Goal: Information Seeking & Learning: Compare options

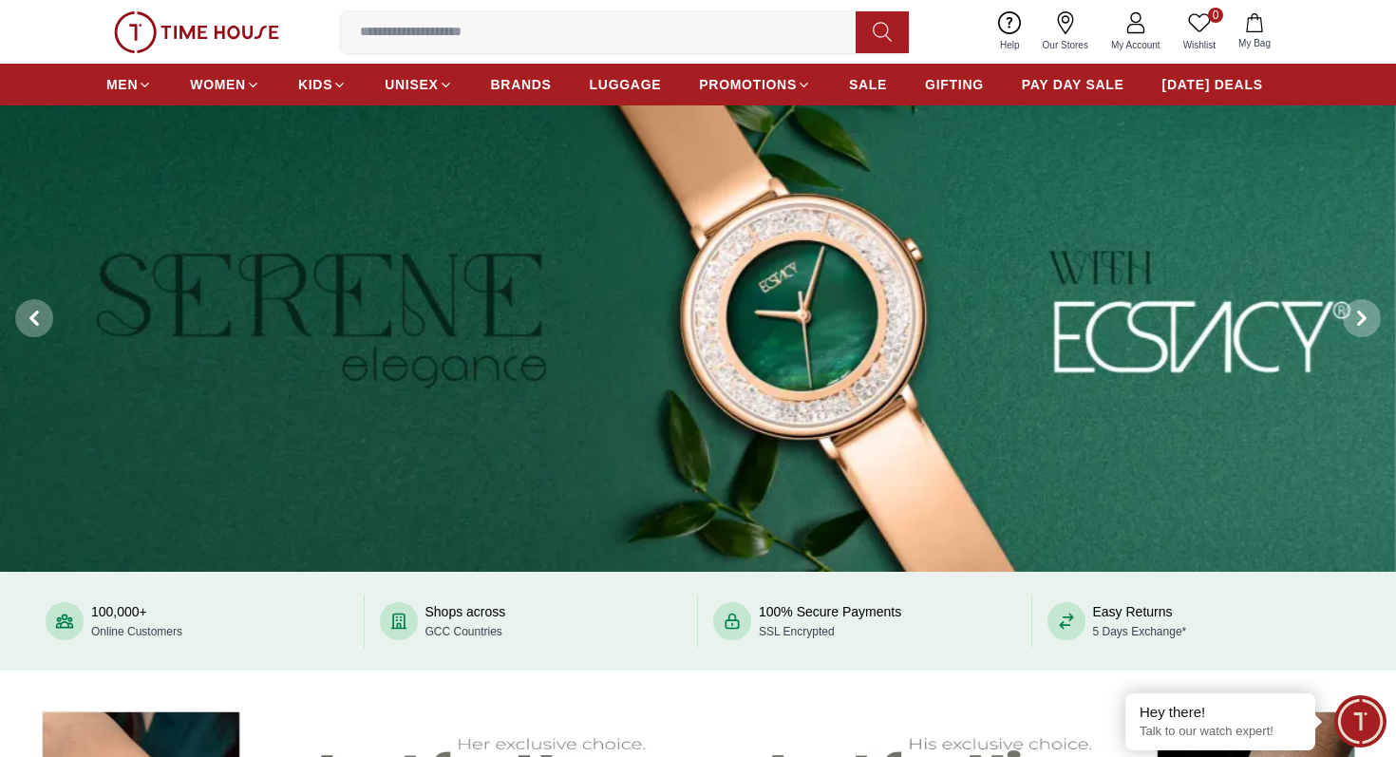
scroll to position [89, 0]
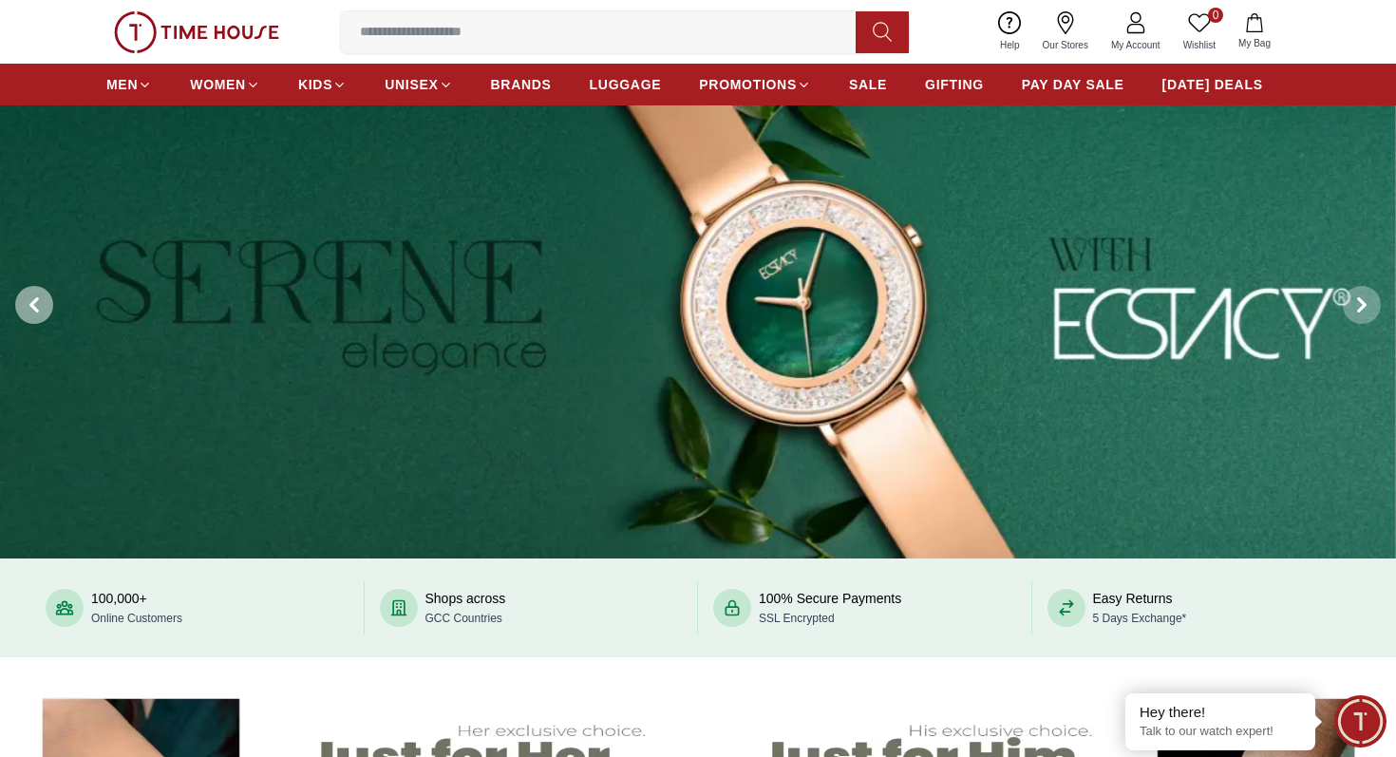
click at [39, 315] on span at bounding box center [34, 305] width 38 height 38
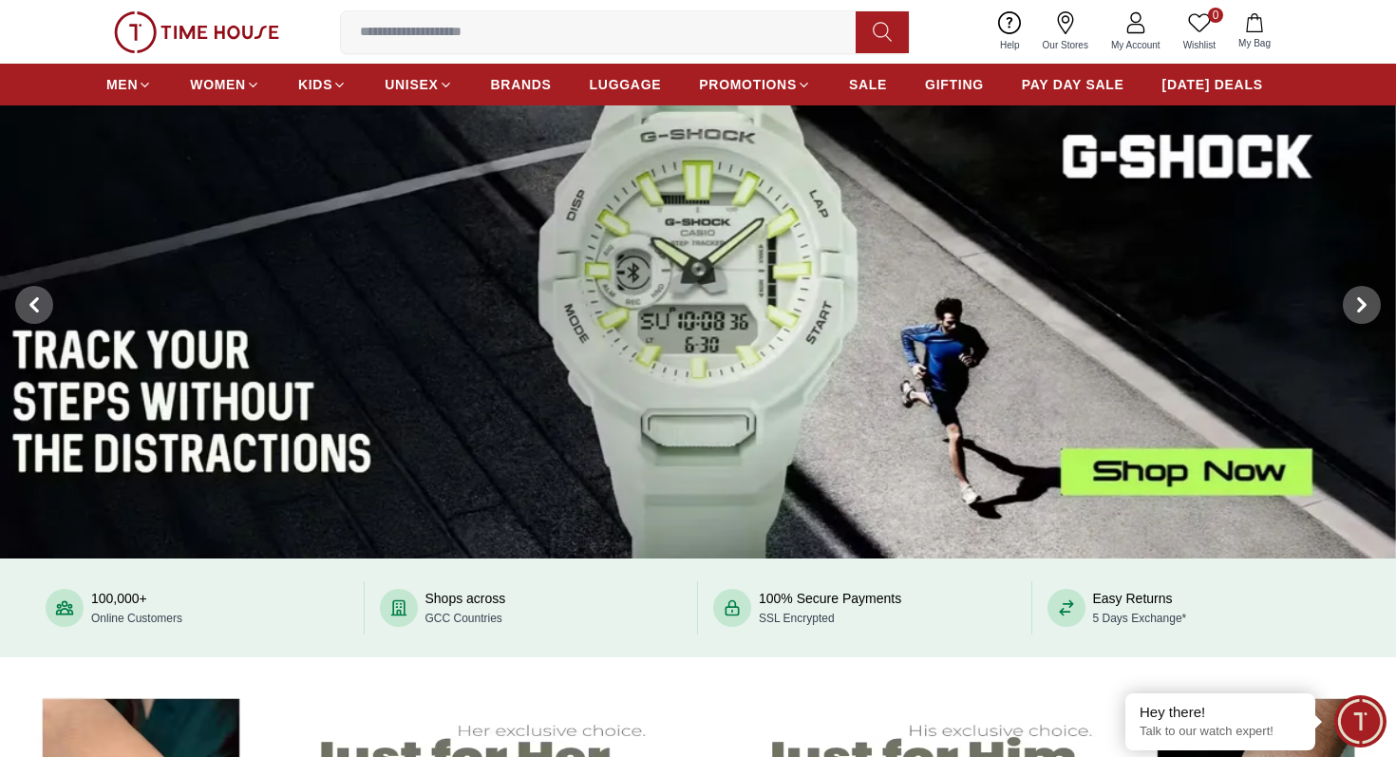
click at [692, 329] on img at bounding box center [698, 304] width 1396 height 507
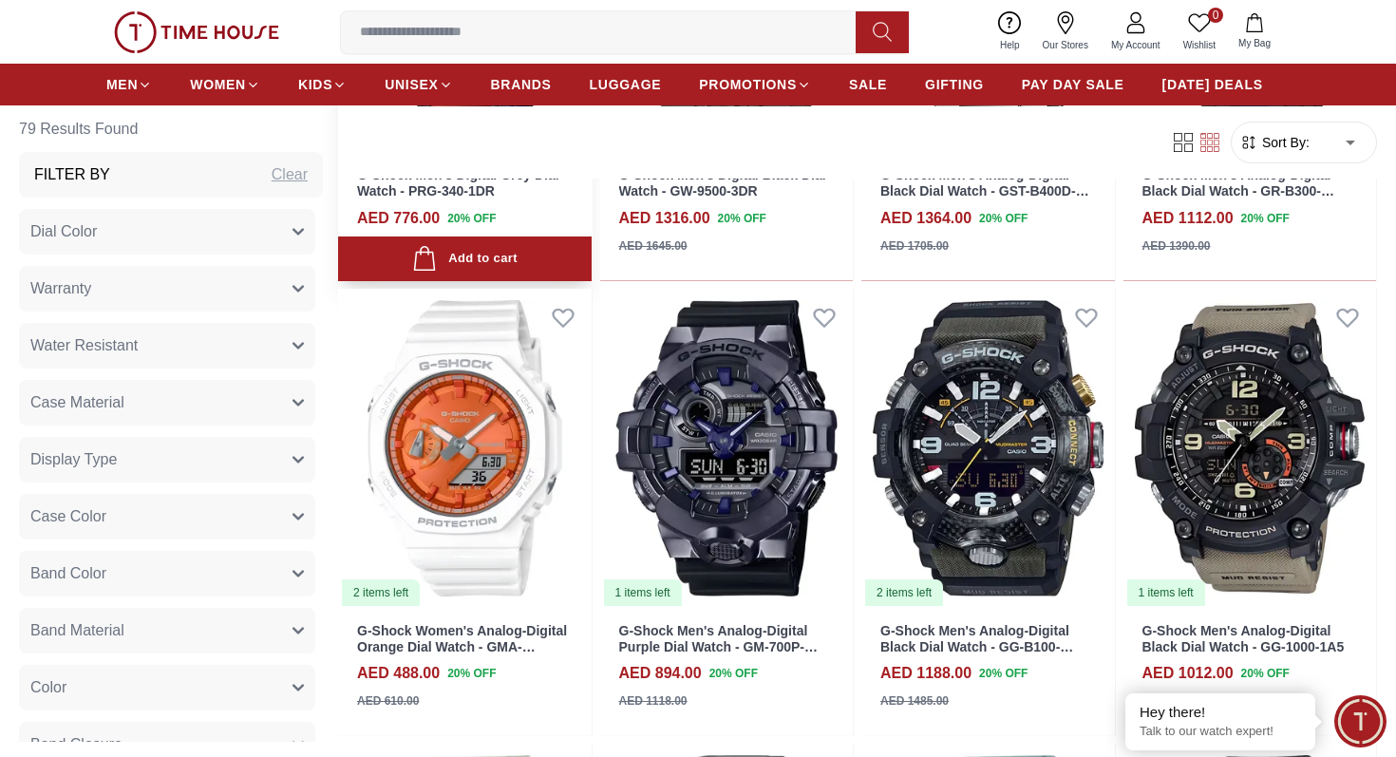
scroll to position [1181, 0]
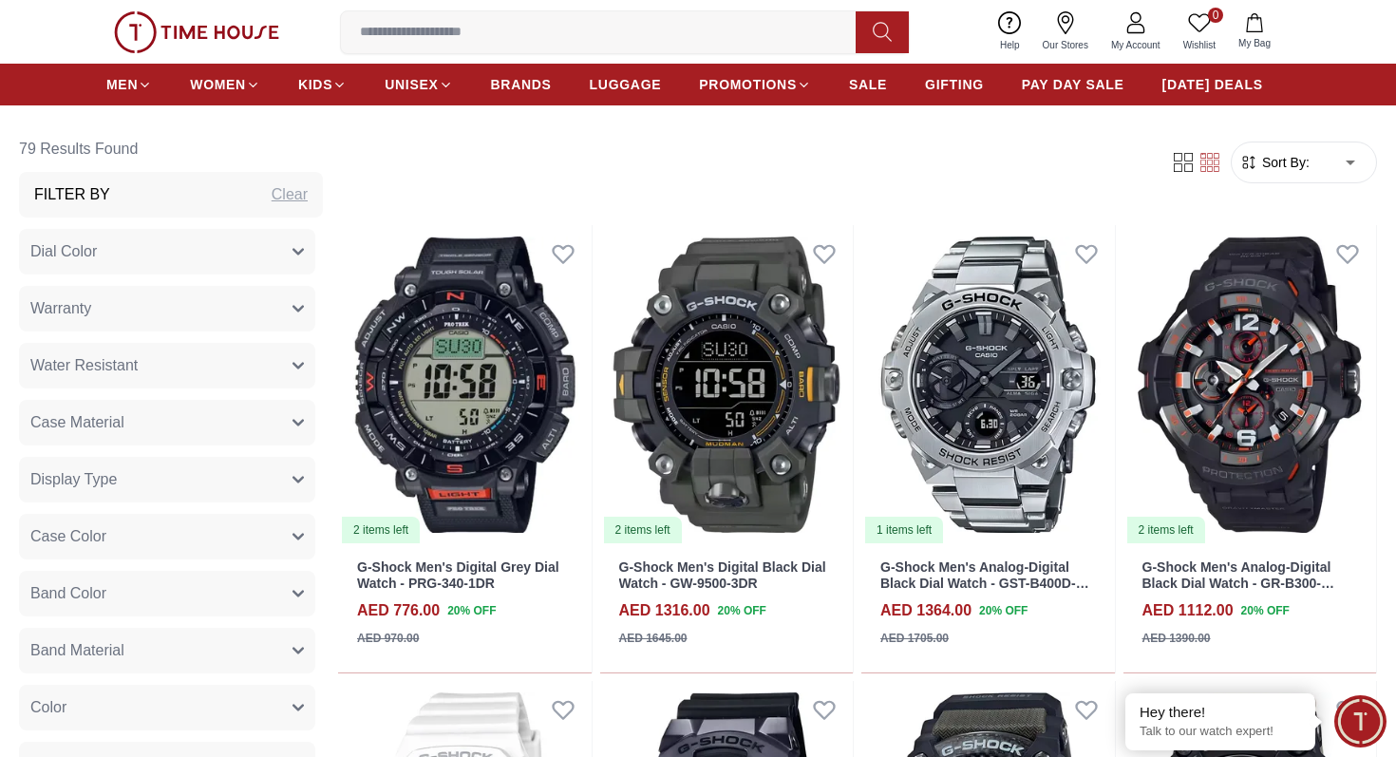
scroll to position [530, 0]
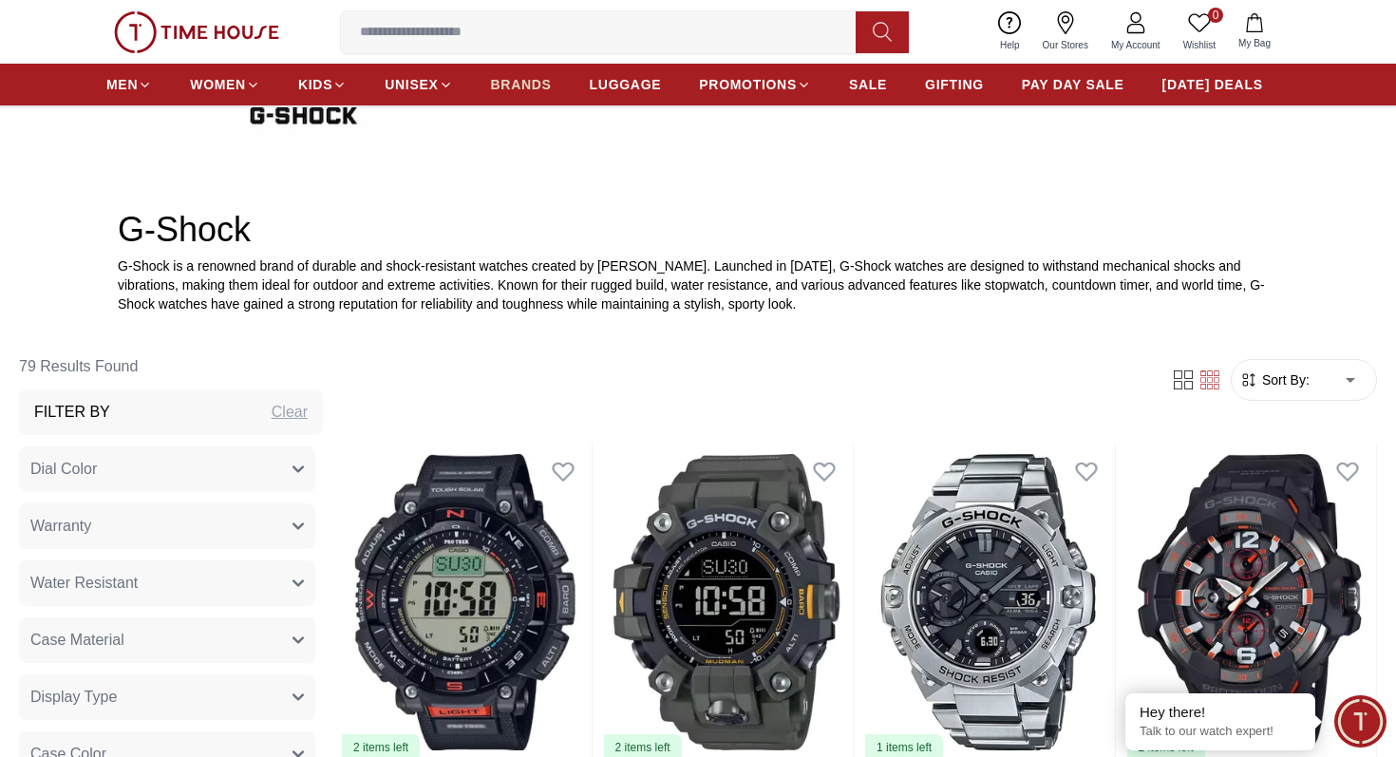
click at [500, 85] on span "BRANDS" at bounding box center [521, 84] width 61 height 19
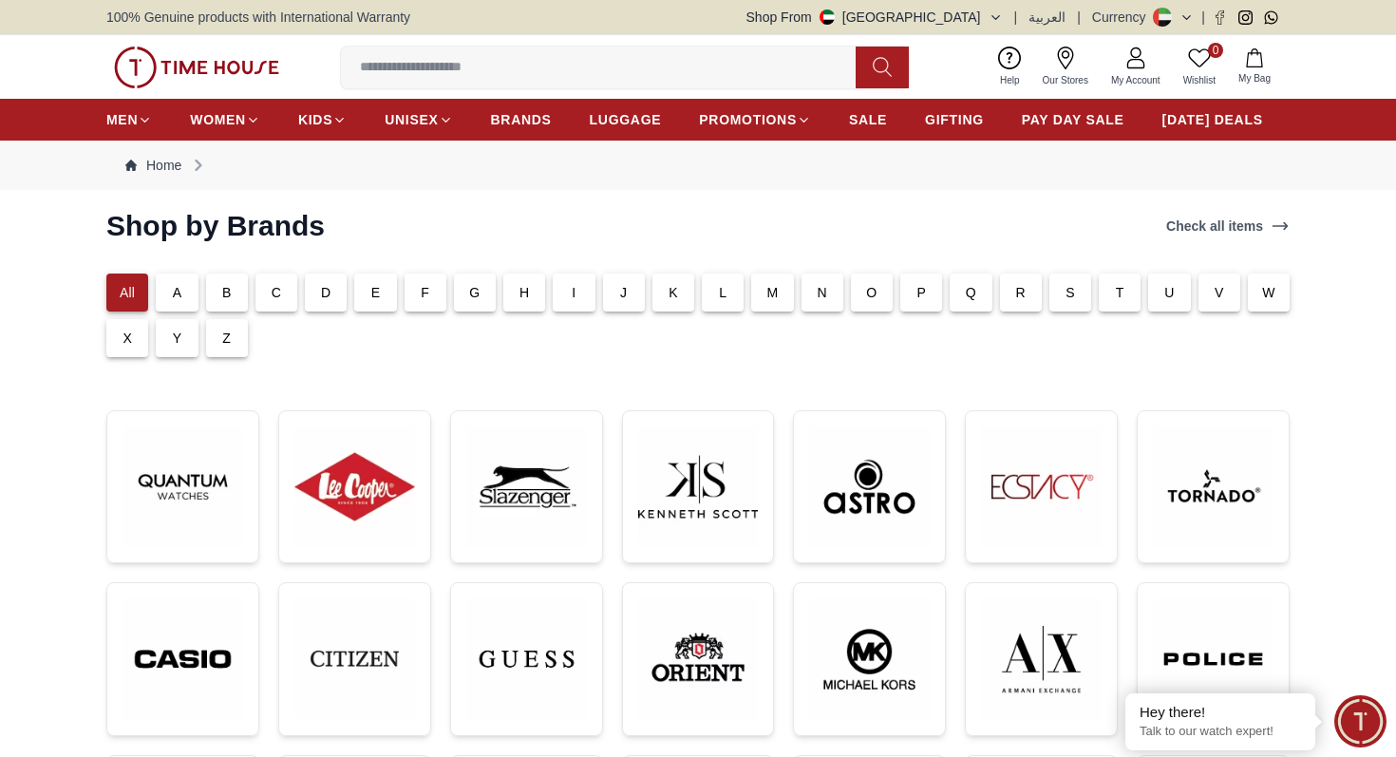
click at [280, 306] on div "C" at bounding box center [276, 292] width 42 height 38
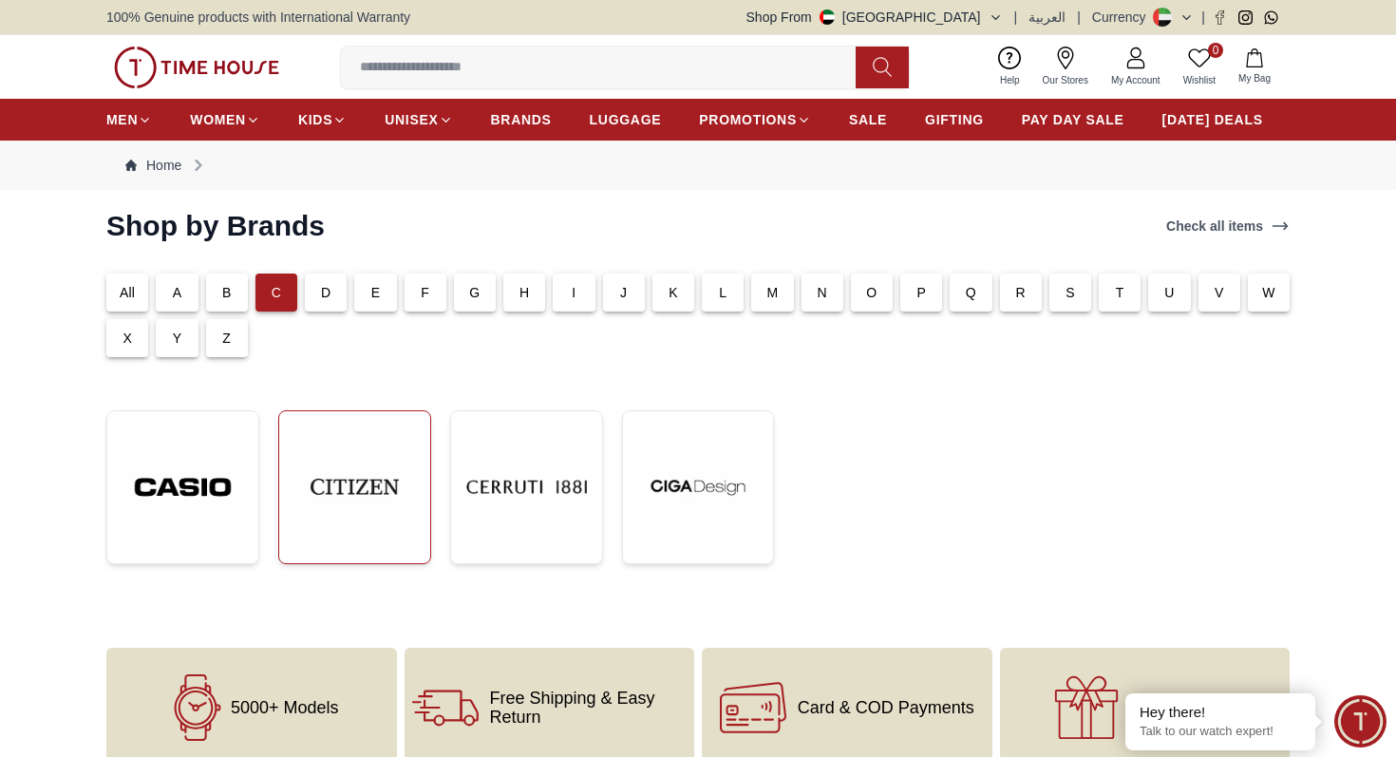
click at [329, 512] on img at bounding box center [354, 486] width 121 height 121
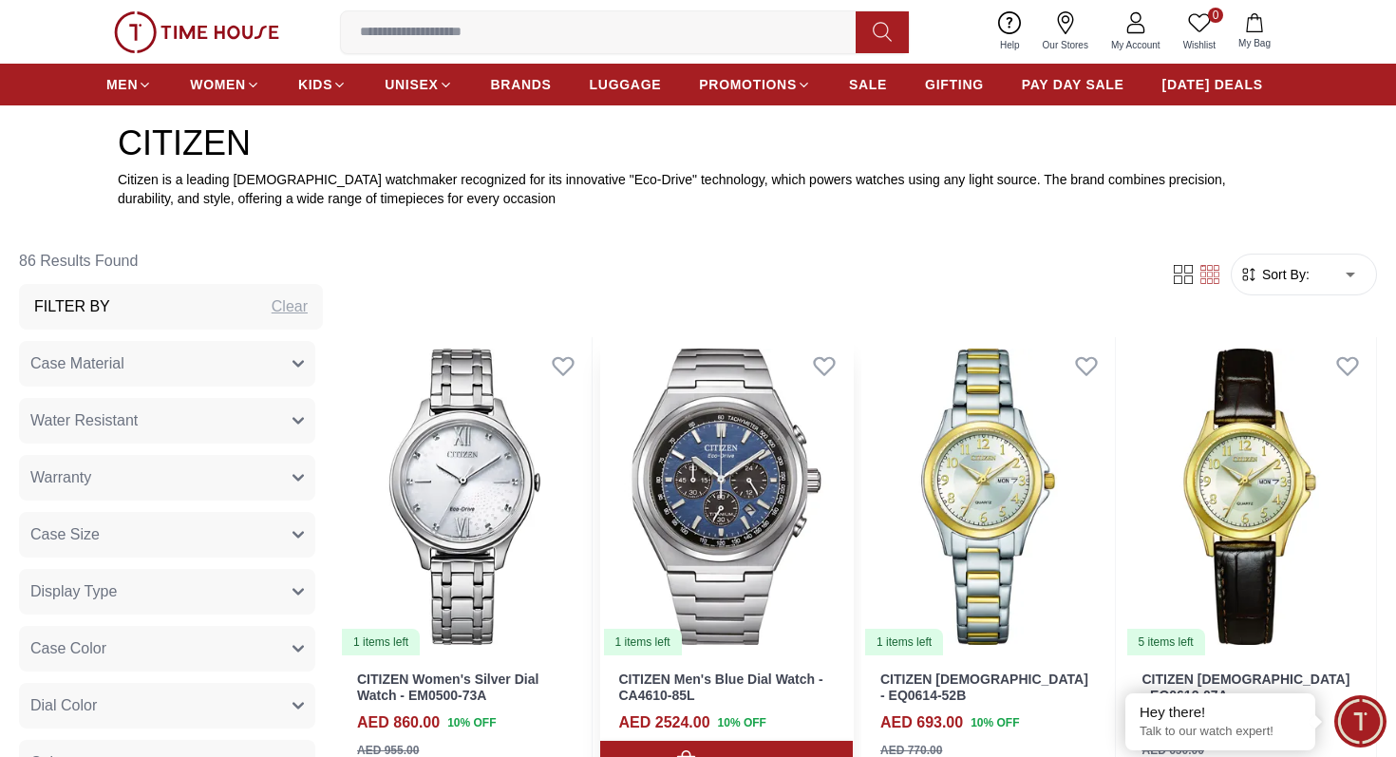
scroll to position [604, 0]
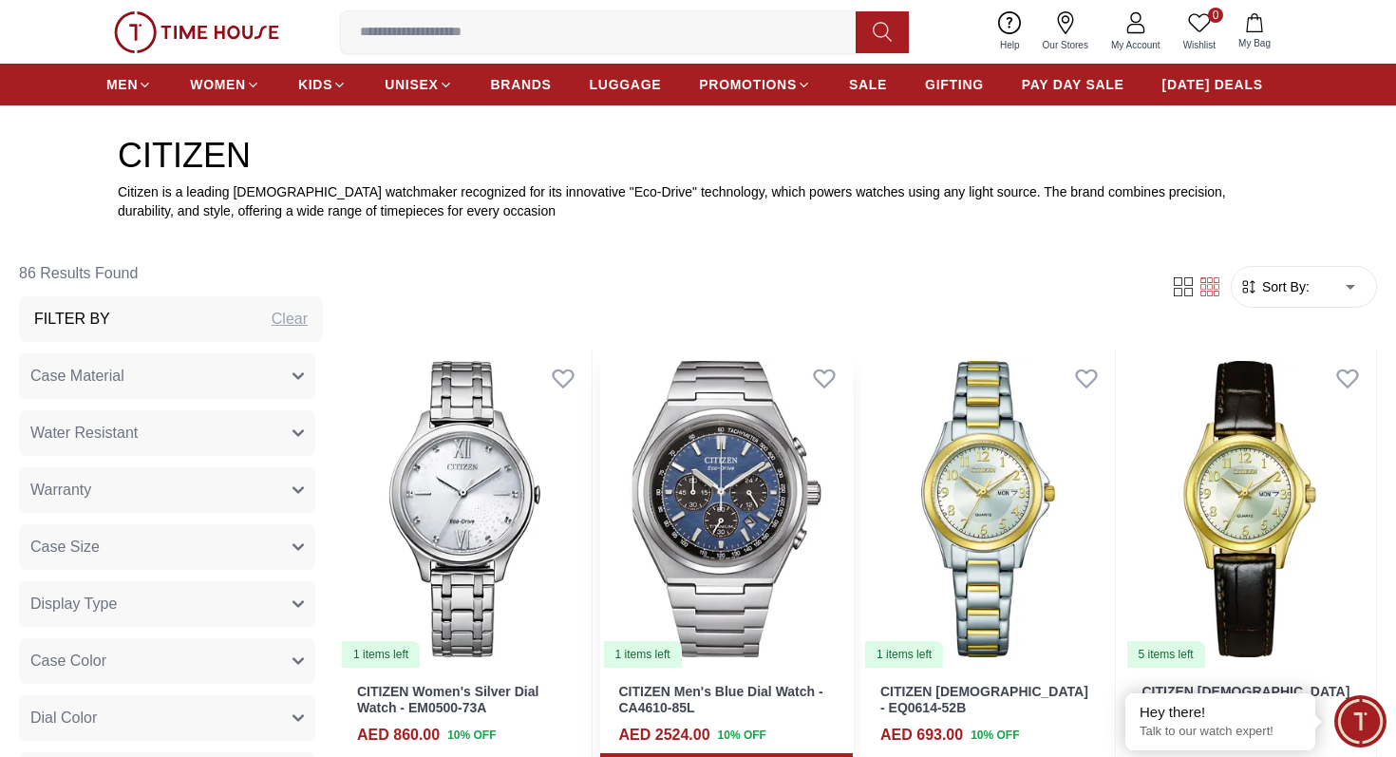
click at [712, 516] on img at bounding box center [727, 508] width 254 height 319
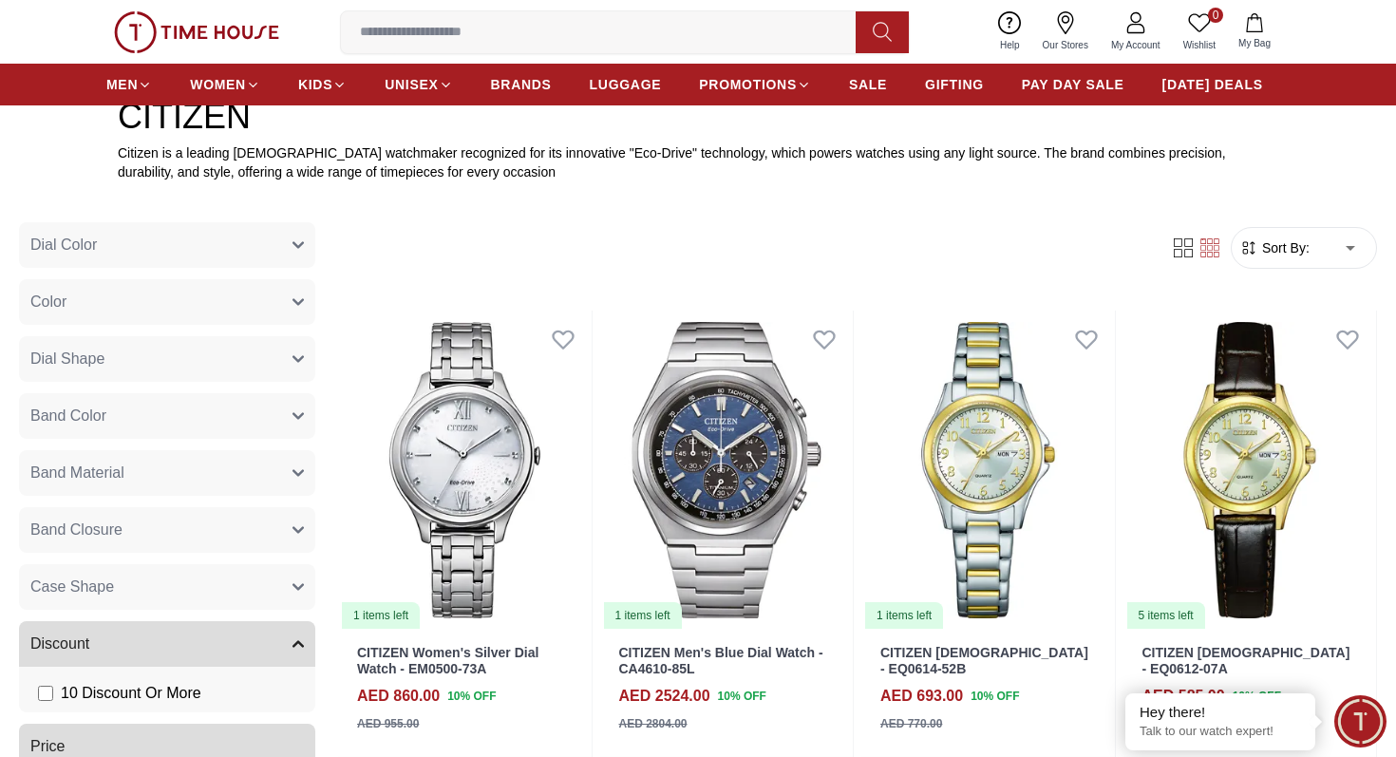
scroll to position [471, 0]
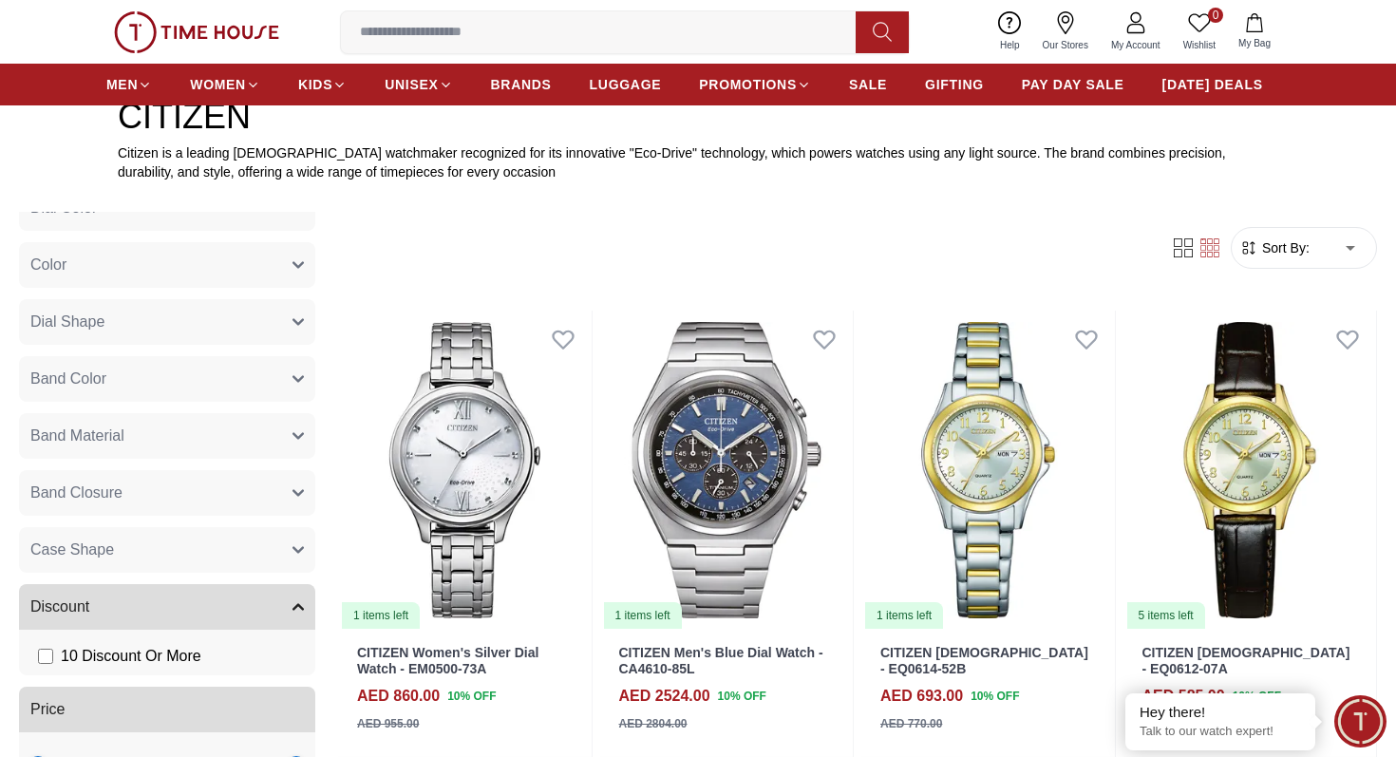
click at [87, 439] on span "Band Material" at bounding box center [77, 435] width 94 height 23
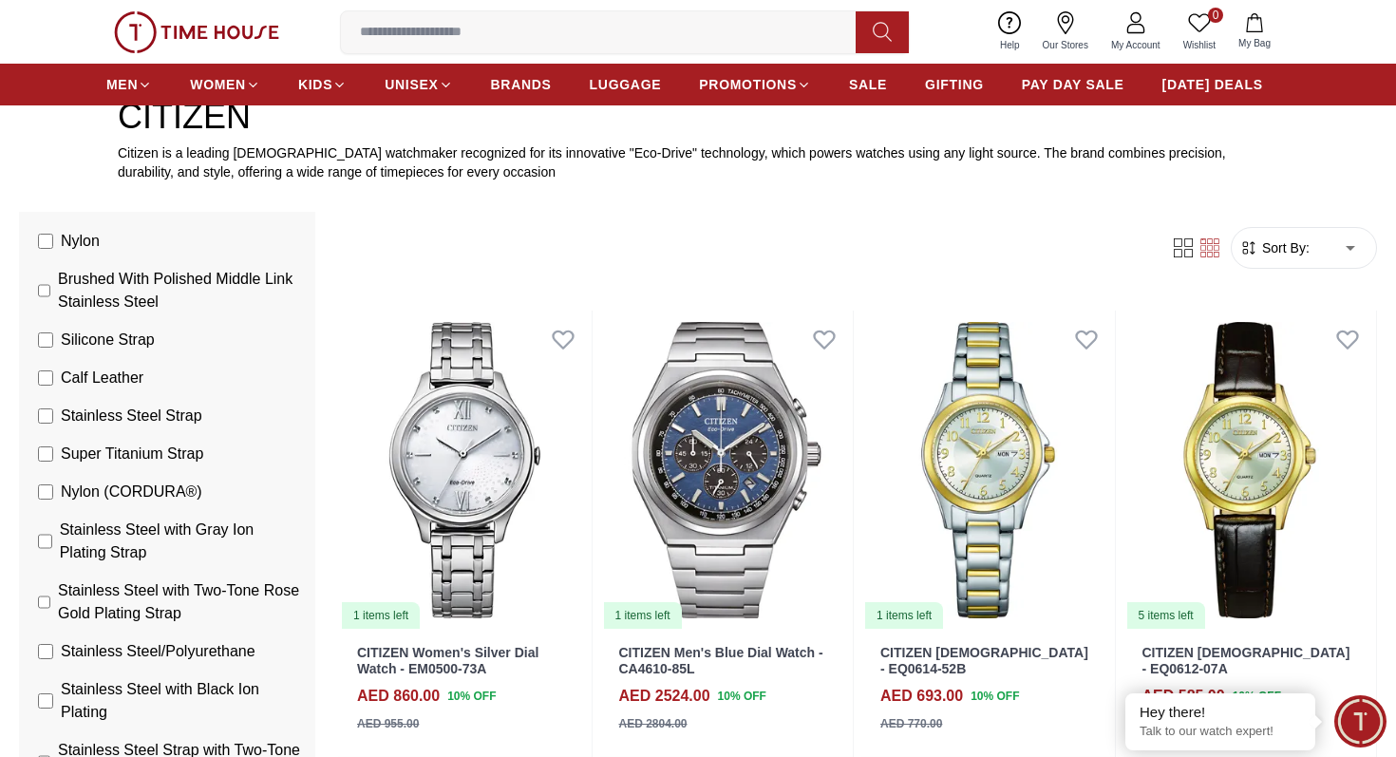
scroll to position [890, 0]
click at [112, 453] on span "Super Titanium Strap" at bounding box center [132, 452] width 142 height 23
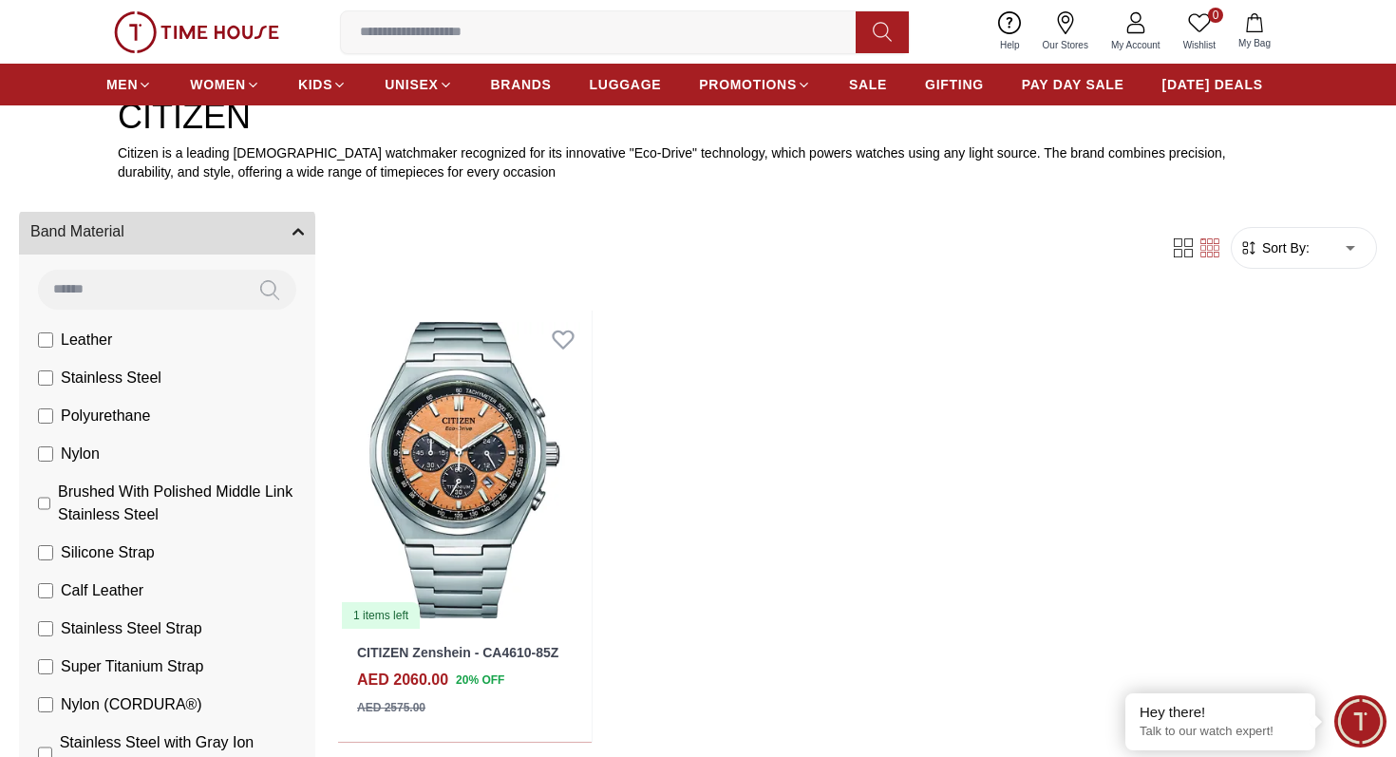
scroll to position [717, 0]
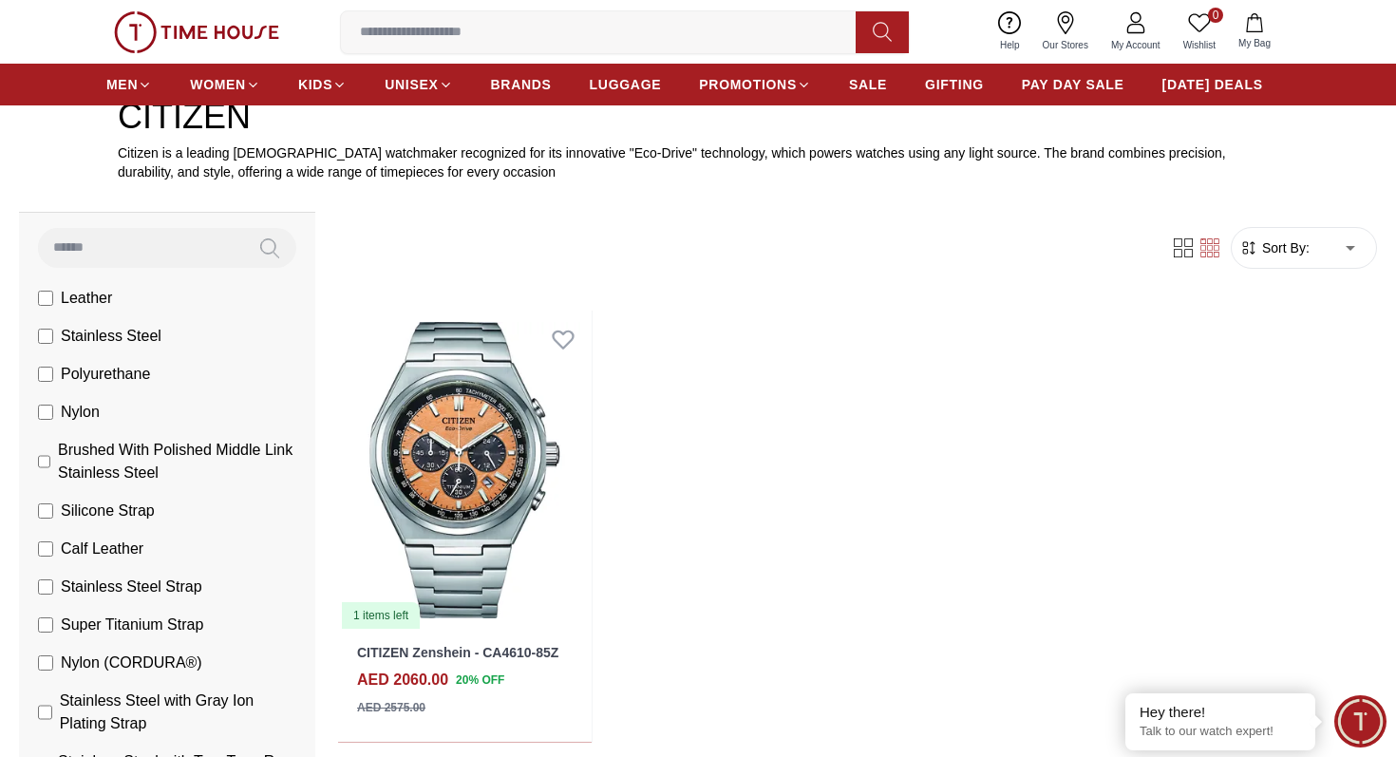
click at [45, 632] on label "Super Titanium Strap" at bounding box center [120, 624] width 165 height 23
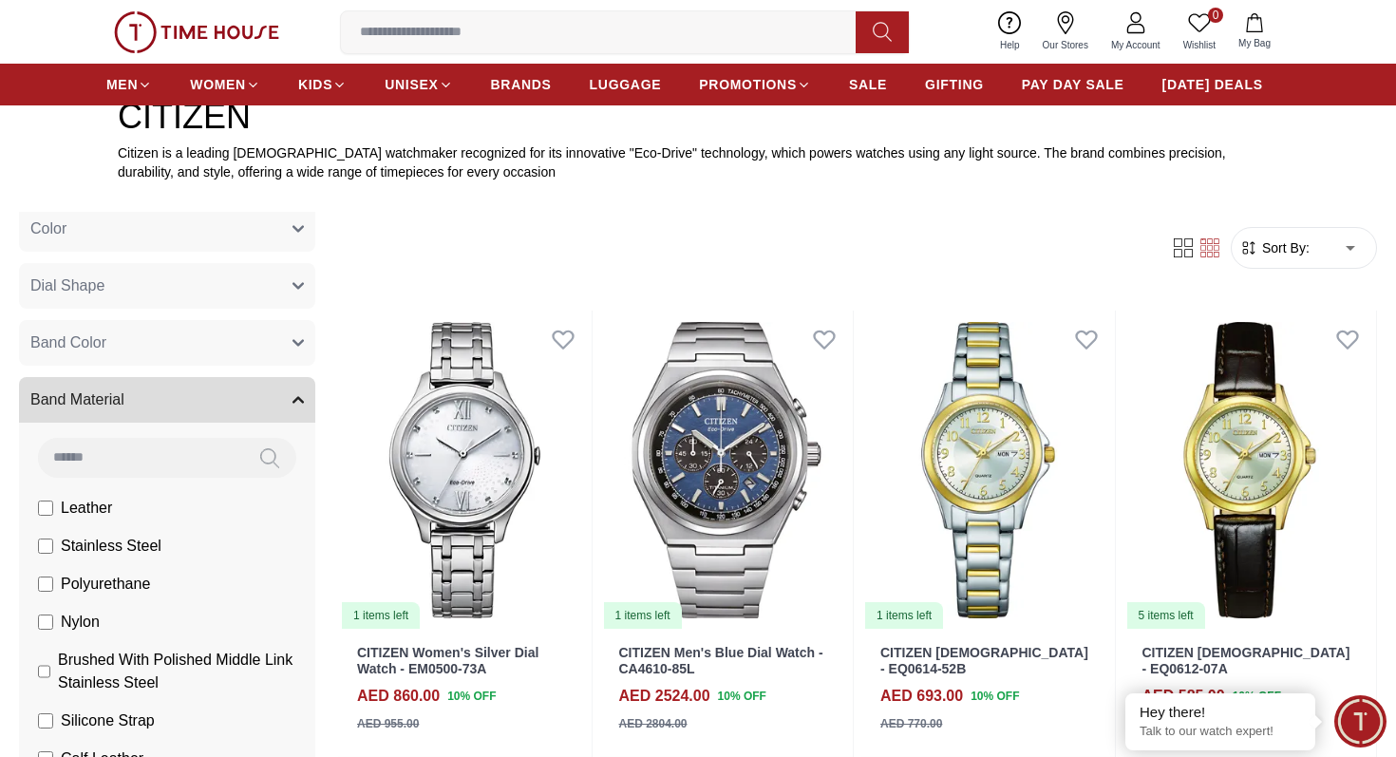
scroll to position [471, 0]
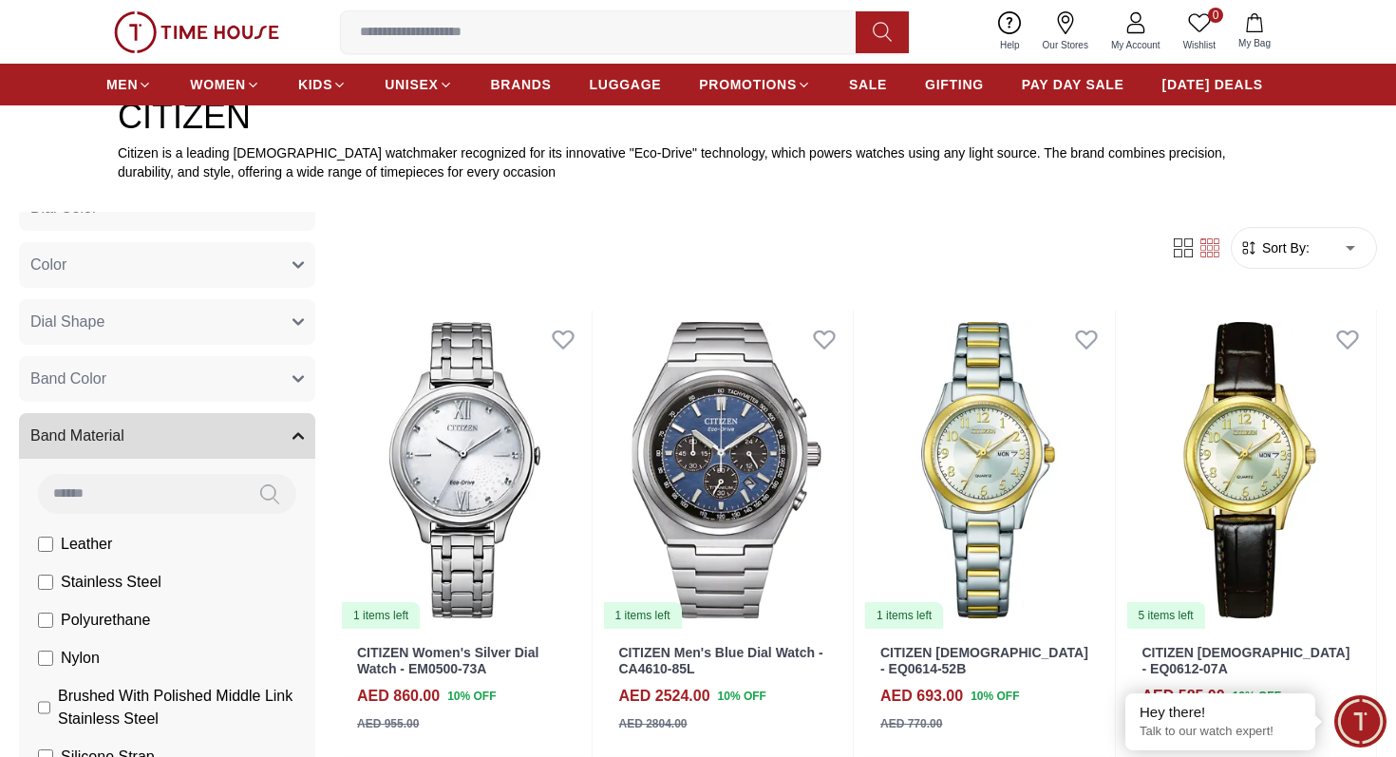
click at [197, 447] on button "Band Material" at bounding box center [167, 436] width 296 height 46
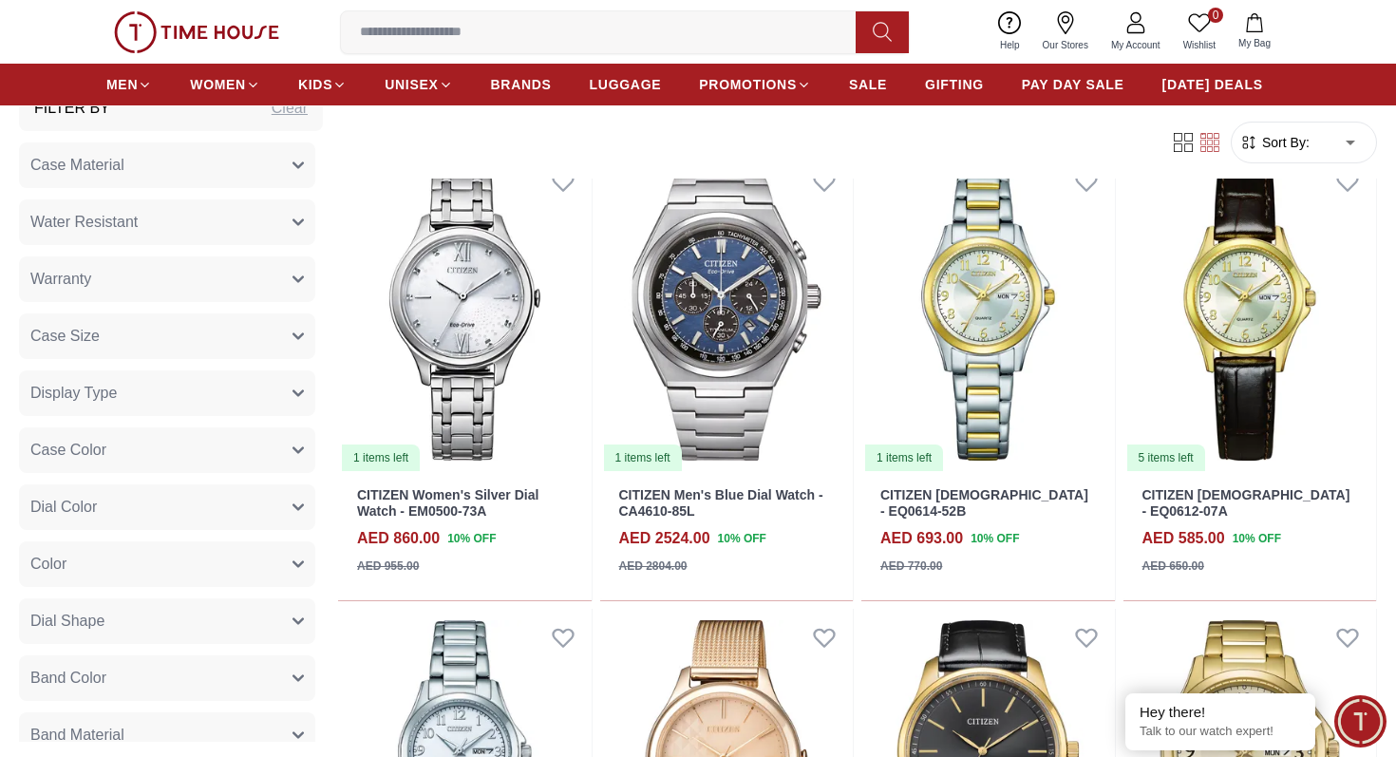
scroll to position [0, 0]
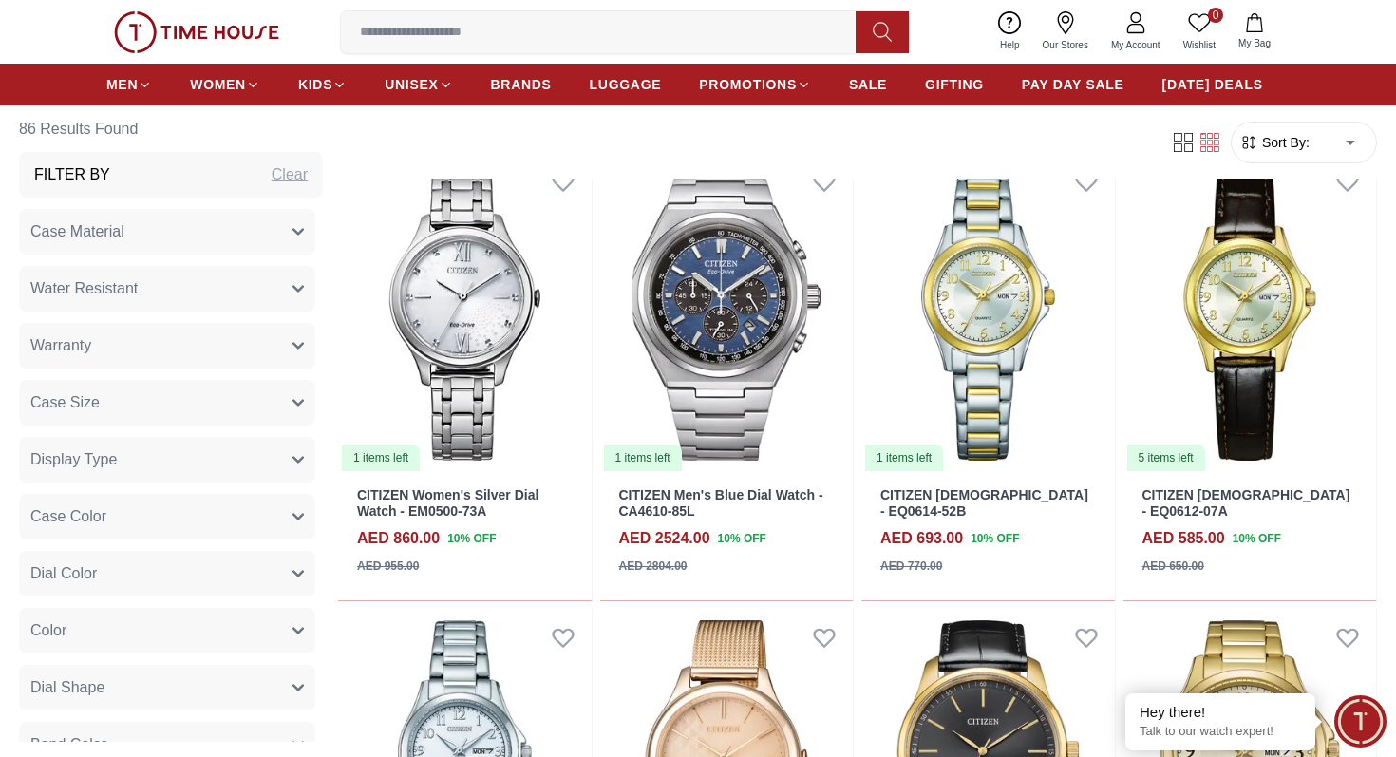
click at [526, 32] on input at bounding box center [606, 32] width 530 height 38
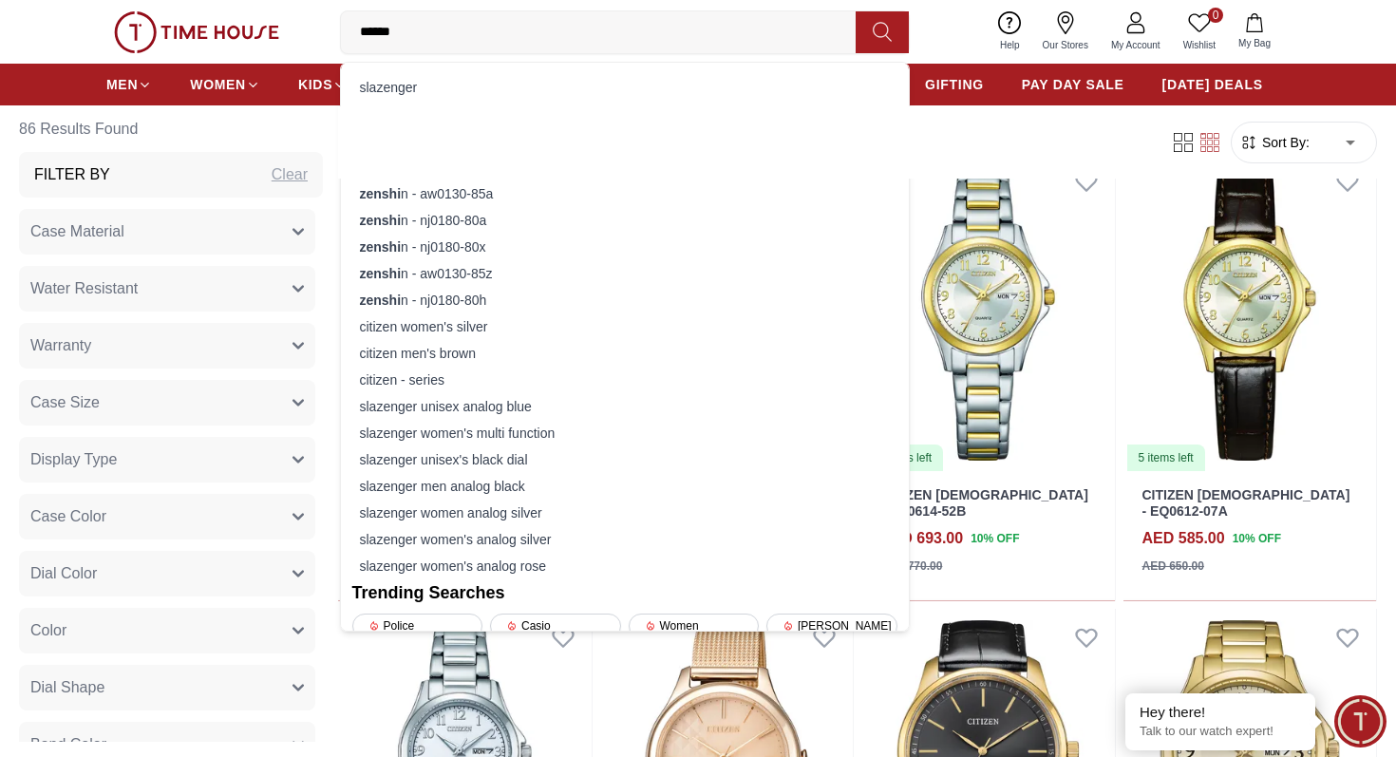
type input "*******"
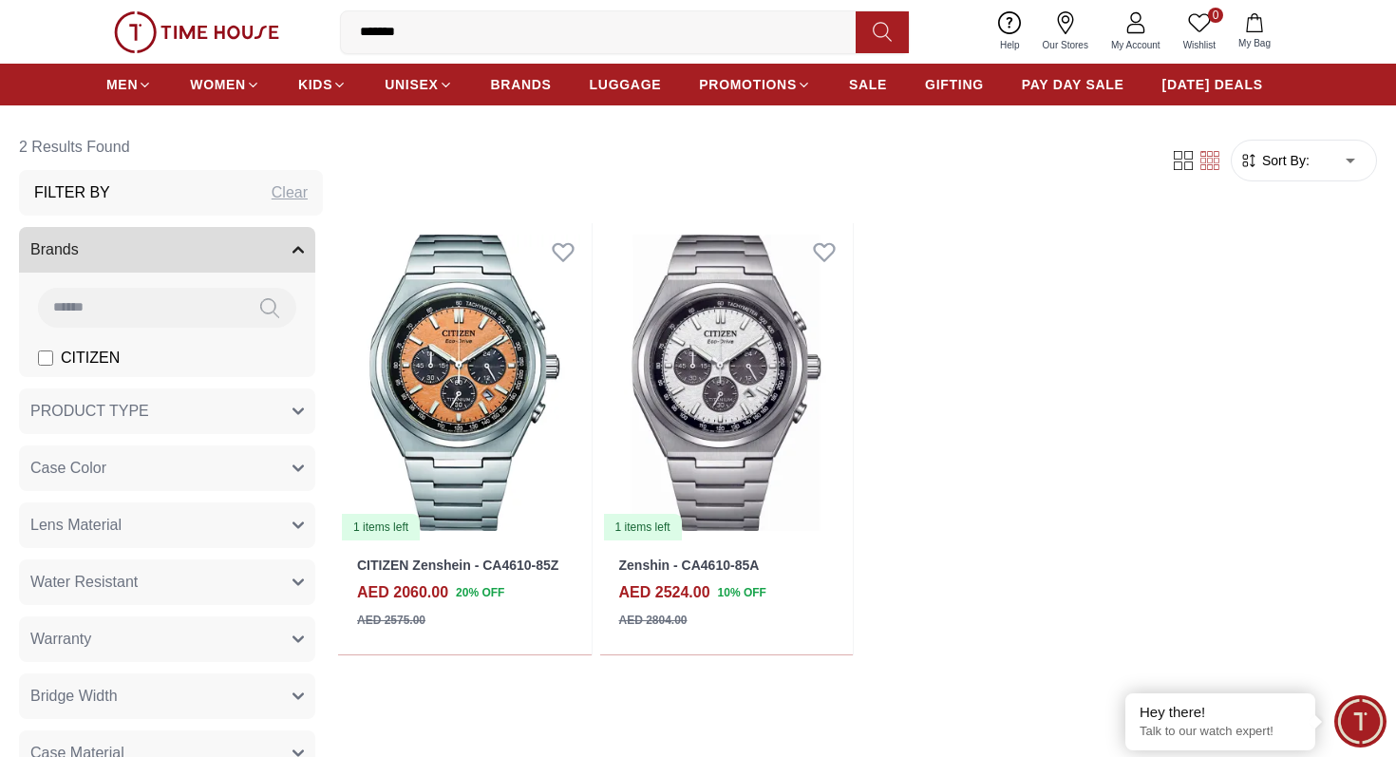
scroll to position [82, 0]
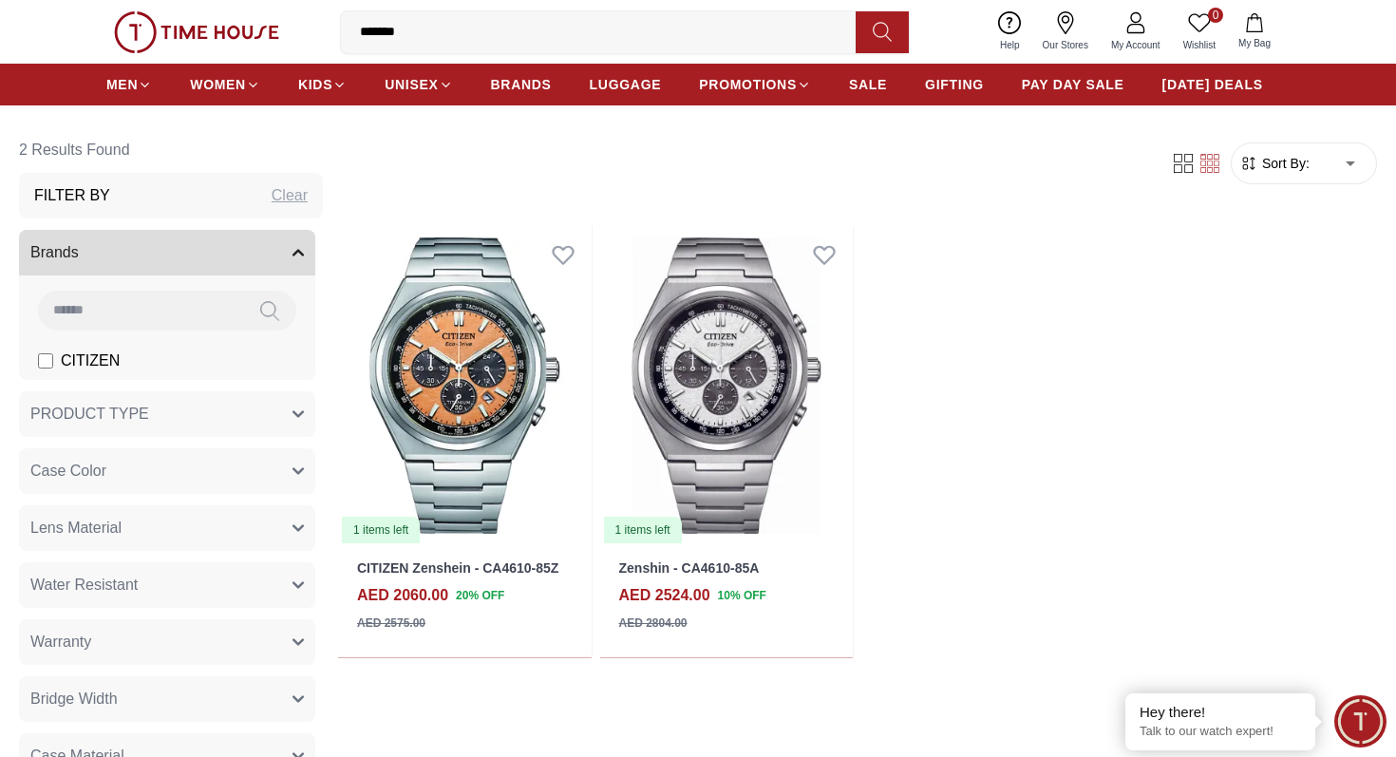
click at [1058, 442] on div "1 items left CITIZEN Zenshein - CA4610-85Z AED 2060.00 20 % OFF AED 2575.00 Add…" at bounding box center [857, 442] width 1039 height 432
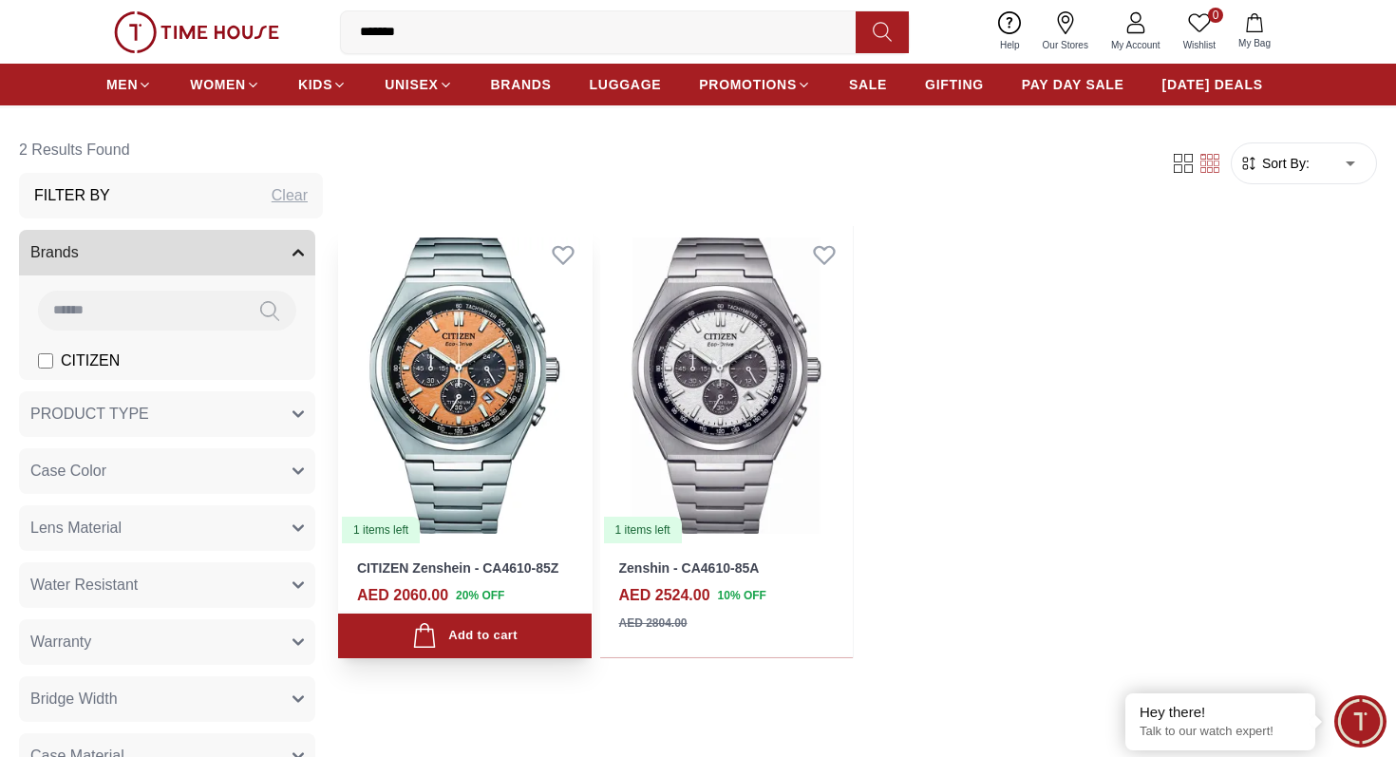
click at [425, 554] on div "CITIZEN Zenshein - CA4610-85Z AED 2060.00 20 % OFF AED 2575.00" at bounding box center [465, 601] width 254 height 113
click at [441, 570] on link "CITIZEN Zenshein - CA4610-85Z" at bounding box center [457, 567] width 201 height 15
